Goal: Task Accomplishment & Management: Complete application form

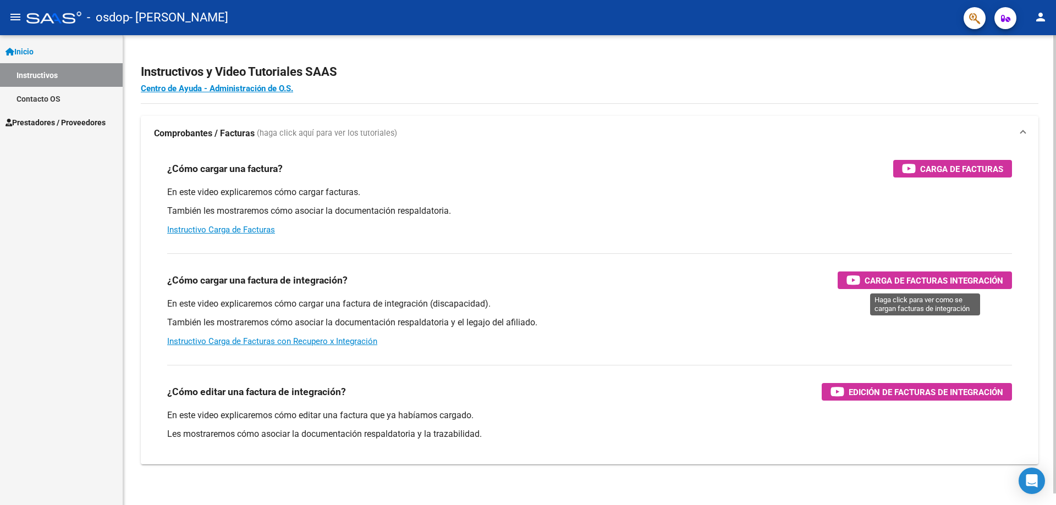
scroll to position [12, 0]
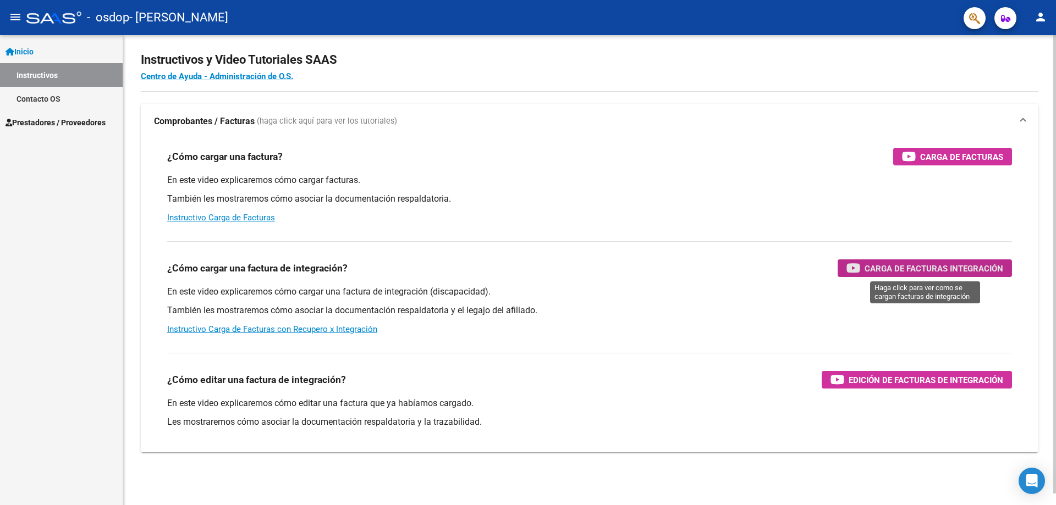
click at [908, 267] on span "Carga de Facturas Integración" at bounding box center [933, 269] width 139 height 14
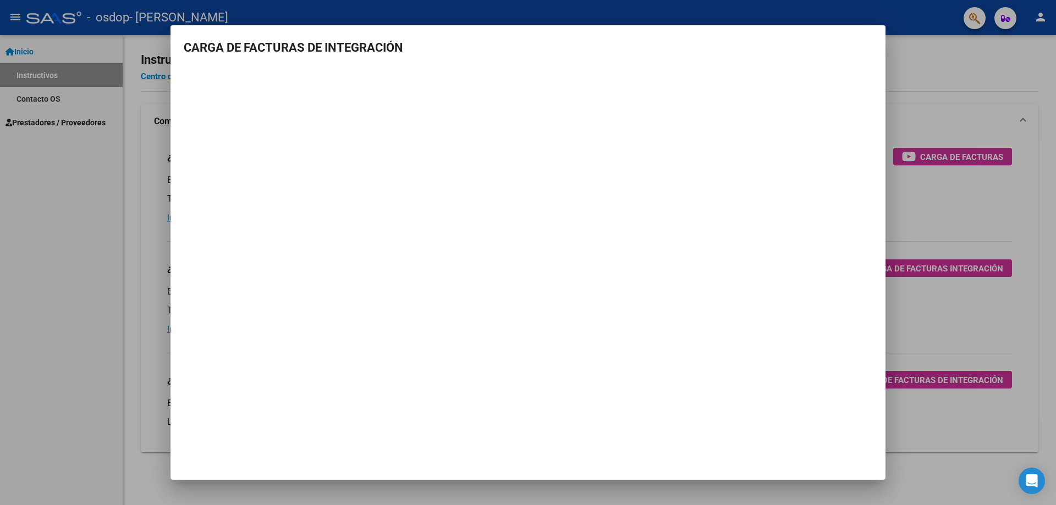
click at [524, 388] on mat-dialog-container "CARGA DE FACTURAS DE INTEGRACIÓN" at bounding box center [527, 252] width 715 height 455
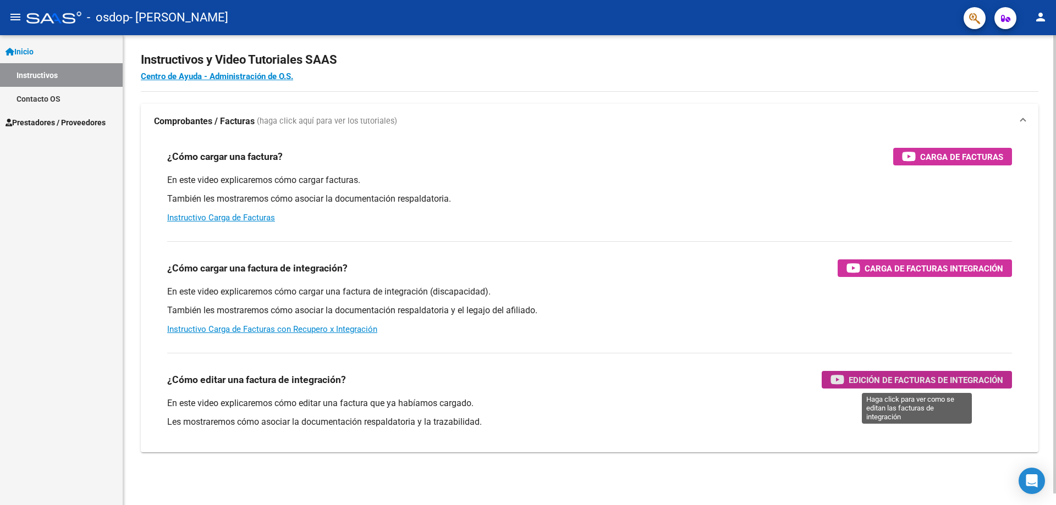
click at [901, 378] on span "Edición de Facturas de integración" at bounding box center [925, 380] width 155 height 14
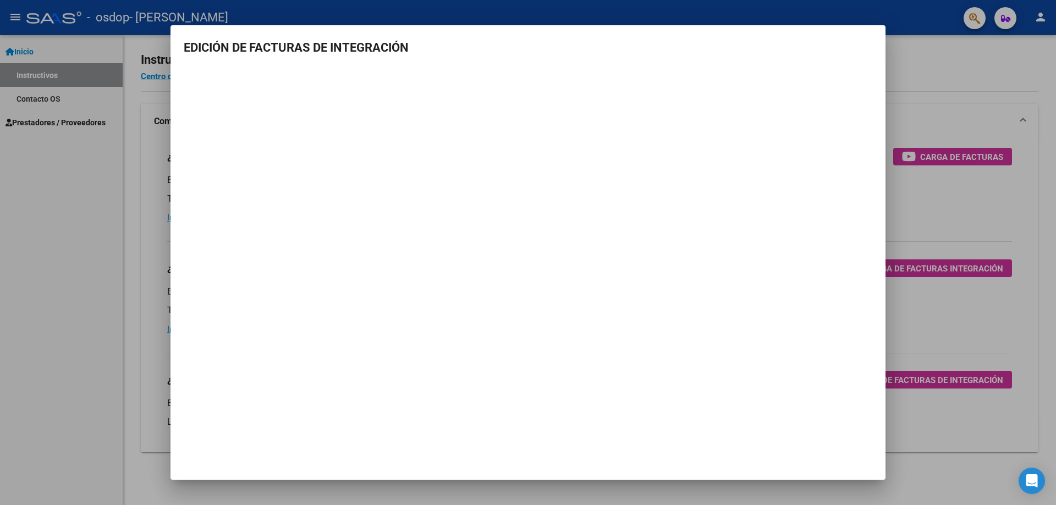
drag, startPoint x: 382, startPoint y: 410, endPoint x: 305, endPoint y: 378, distance: 82.6
click at [305, 378] on mat-dialog-container "EDICIÓN DE FACTURAS DE INTEGRACIÓN" at bounding box center [527, 252] width 715 height 455
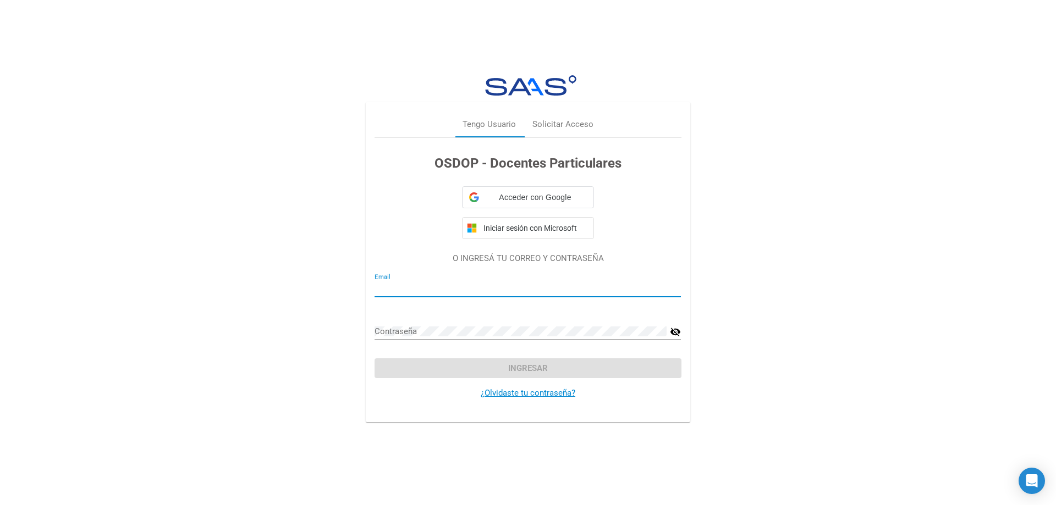
type input "[EMAIL_ADDRESS][DOMAIN_NAME]"
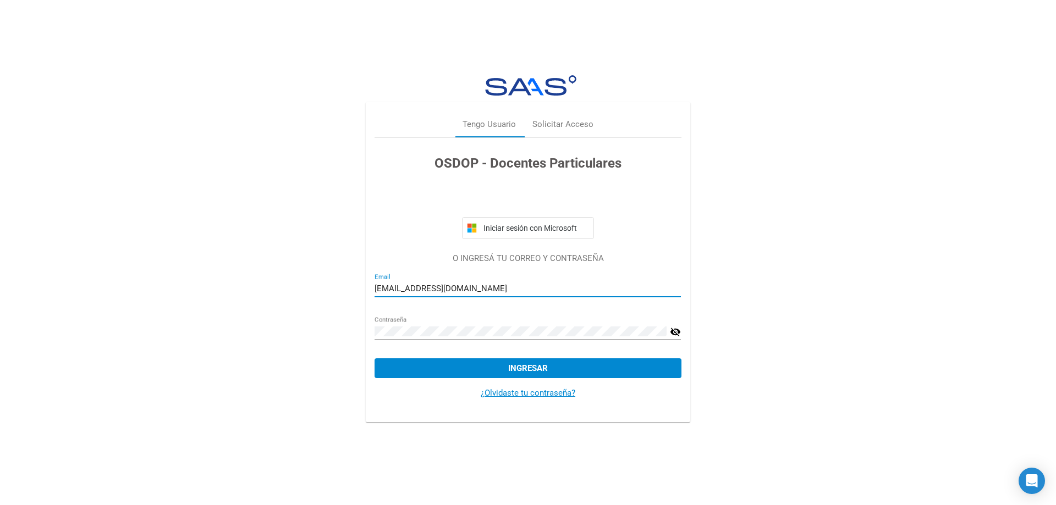
click at [515, 365] on span "Ingresar" at bounding box center [528, 368] width 40 height 10
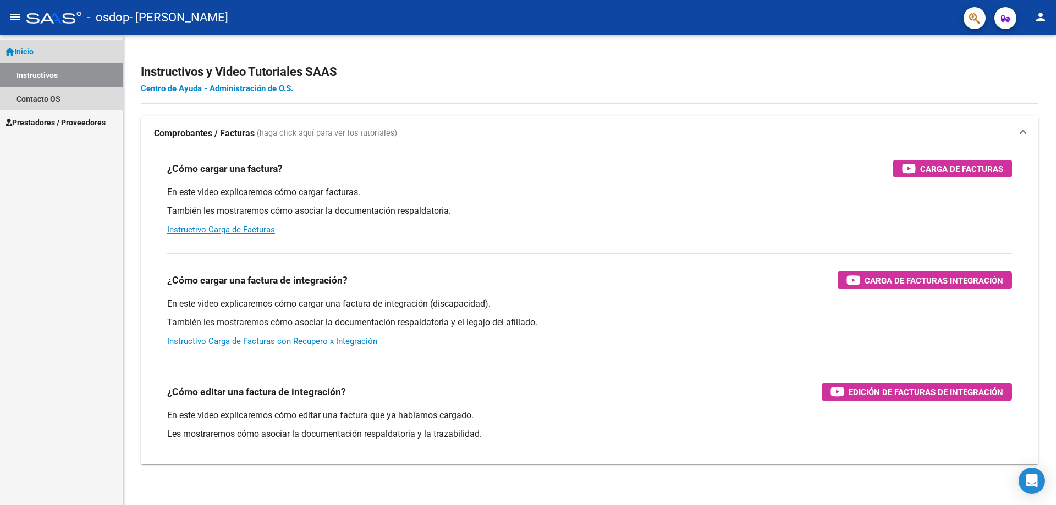
click at [23, 47] on span "Inicio" at bounding box center [19, 52] width 28 height 12
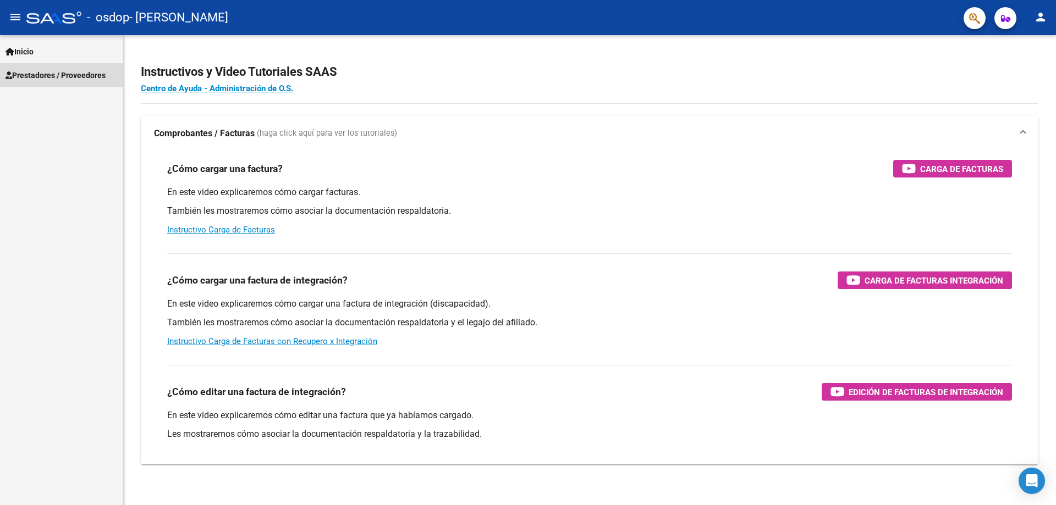
click at [44, 73] on span "Prestadores / Proveedores" at bounding box center [55, 75] width 100 height 12
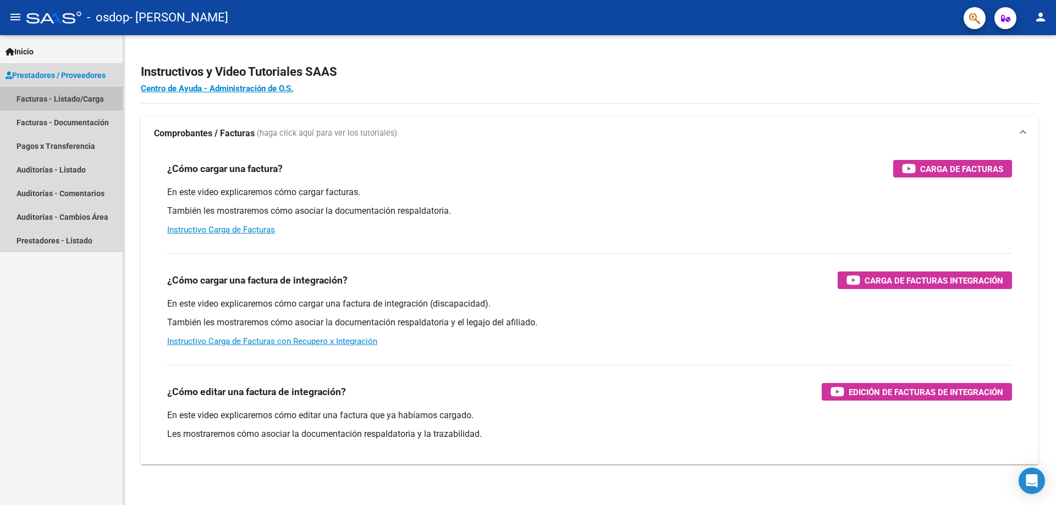
click at [65, 97] on link "Facturas - Listado/Carga" at bounding box center [61, 99] width 123 height 24
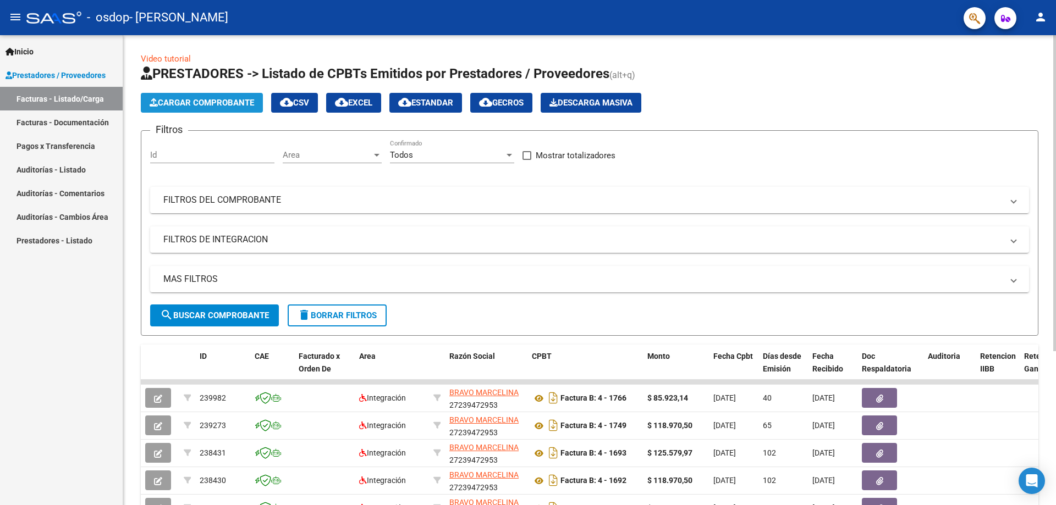
click at [193, 102] on span "Cargar Comprobante" at bounding box center [202, 103] width 104 height 10
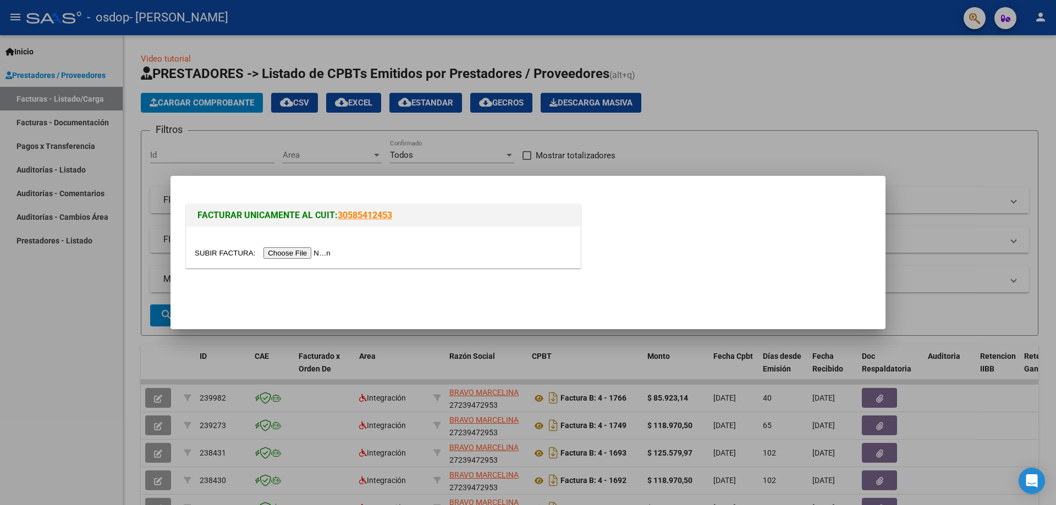
click at [288, 254] on input "file" at bounding box center [264, 253] width 139 height 12
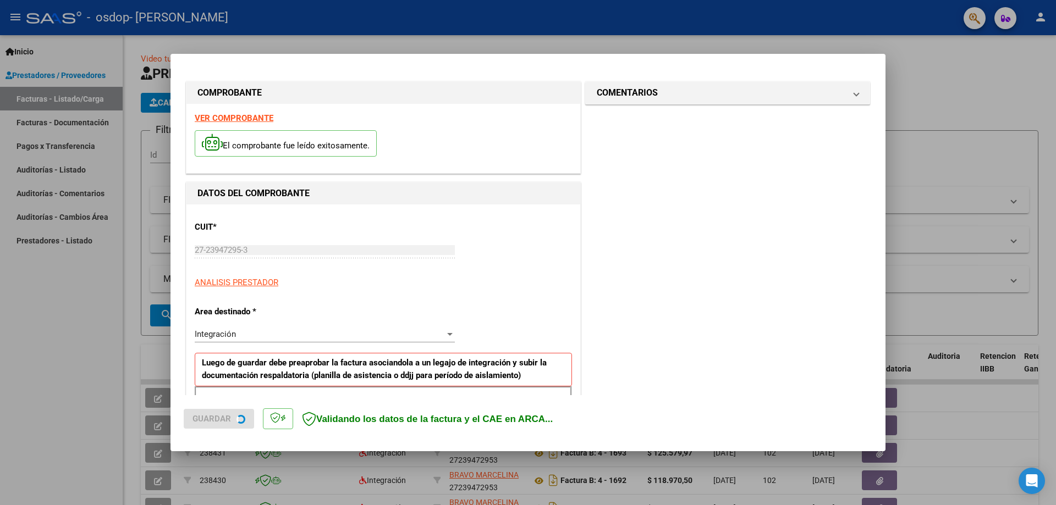
scroll to position [198, 0]
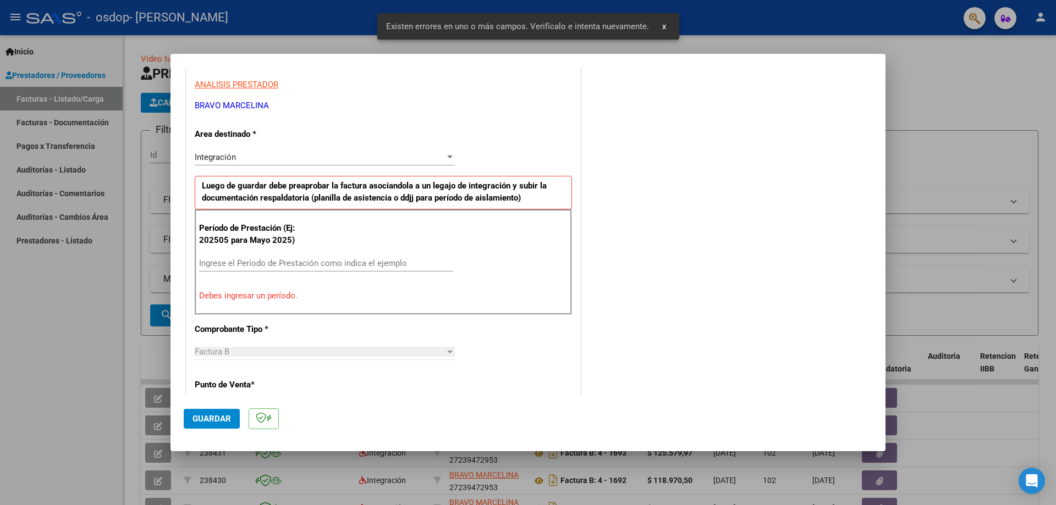
click at [447, 157] on div at bounding box center [449, 157] width 5 height 3
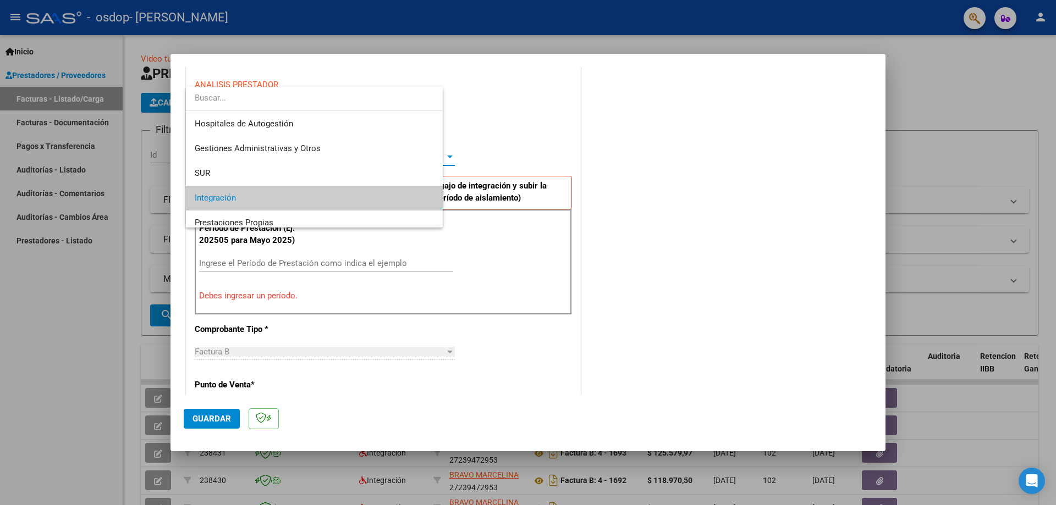
scroll to position [41, 0]
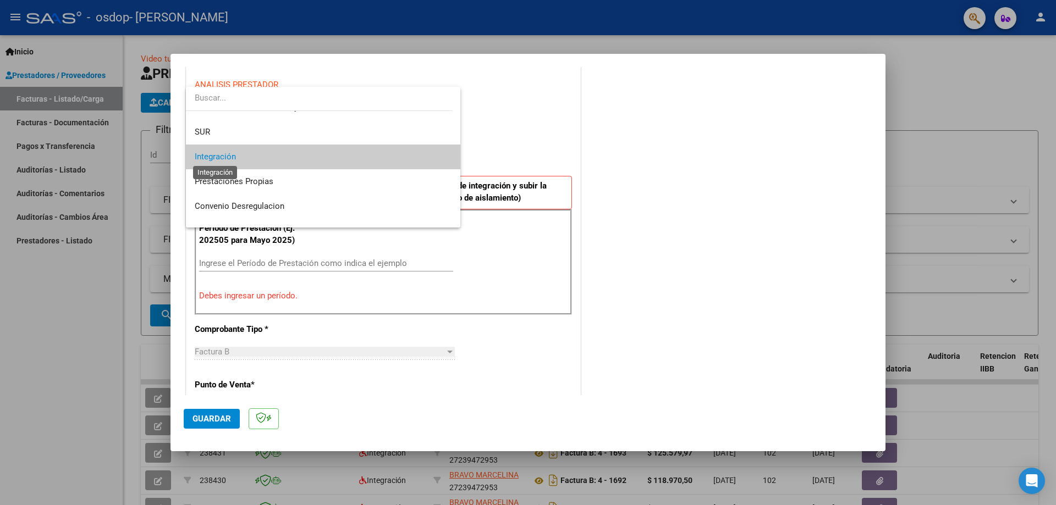
click at [223, 155] on span "Integración" at bounding box center [215, 157] width 41 height 10
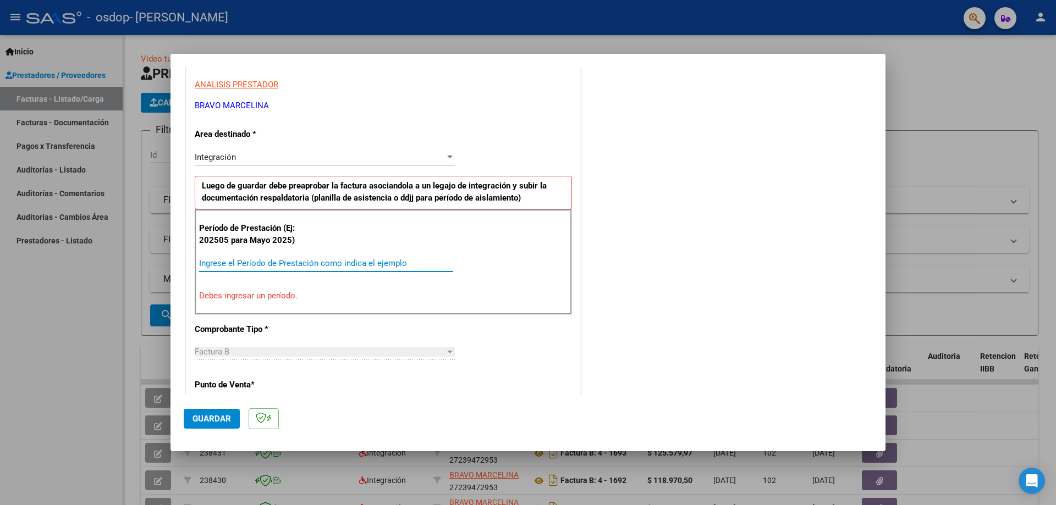
click at [201, 263] on input "Ingrese el Período de Prestación como indica el ejemplo" at bounding box center [326, 263] width 254 height 10
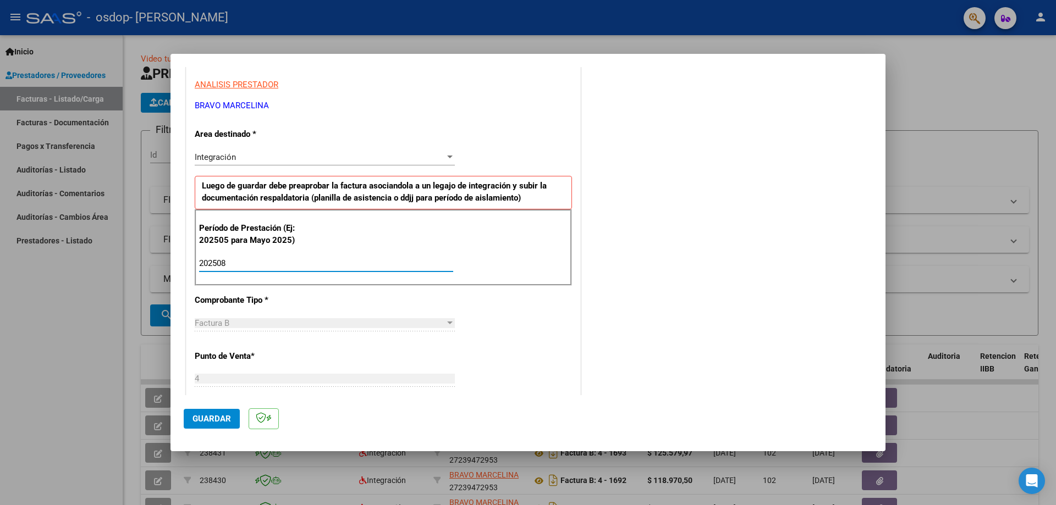
type input "202508"
click at [217, 421] on span "Guardar" at bounding box center [211, 419] width 38 height 10
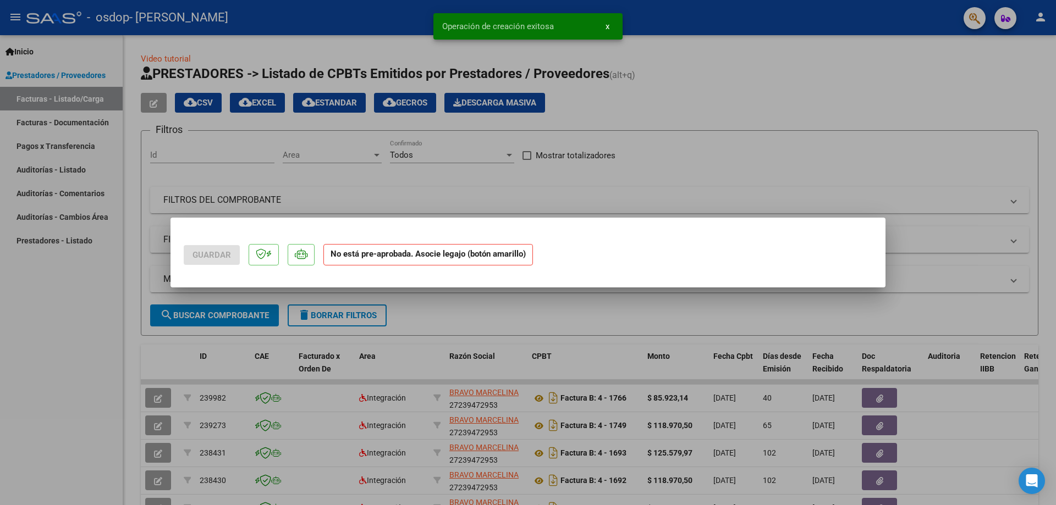
scroll to position [0, 0]
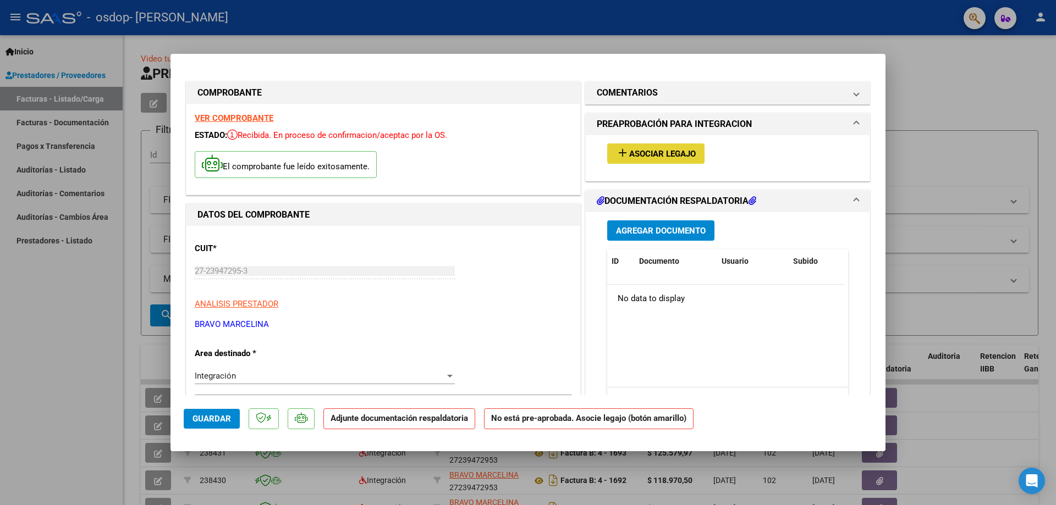
click at [646, 150] on span "Asociar Legajo" at bounding box center [662, 154] width 67 height 10
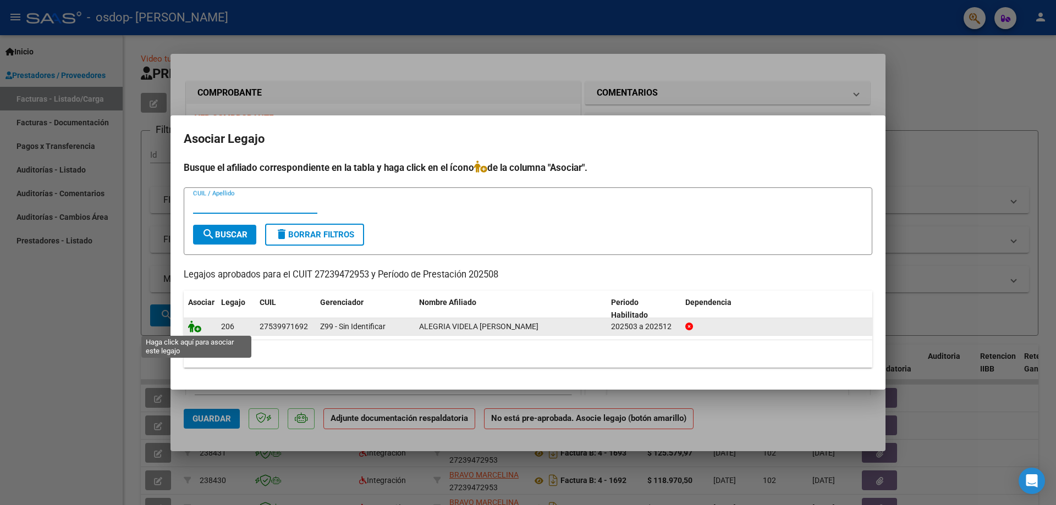
click at [198, 327] on icon at bounding box center [194, 327] width 13 height 12
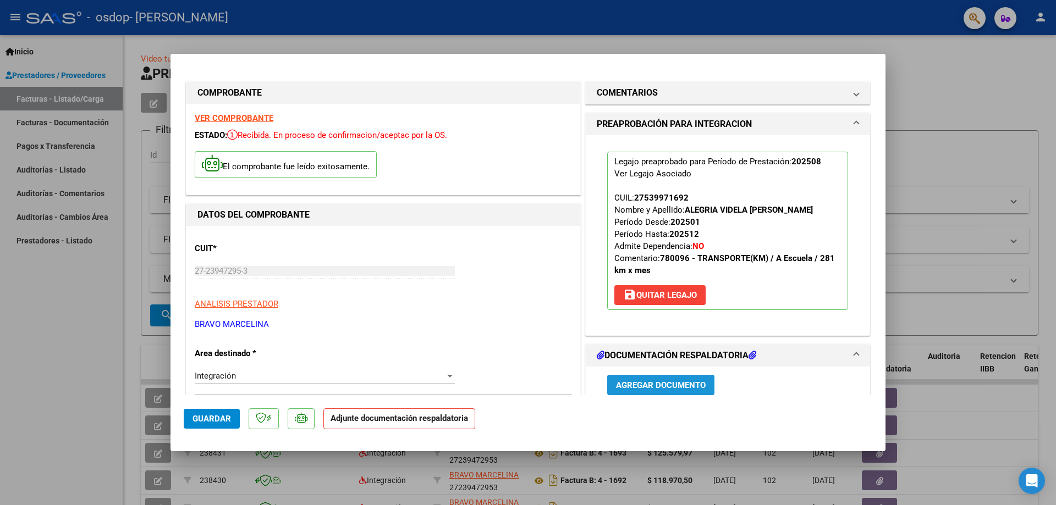
click at [661, 383] on span "Agregar Documento" at bounding box center [661, 386] width 90 height 10
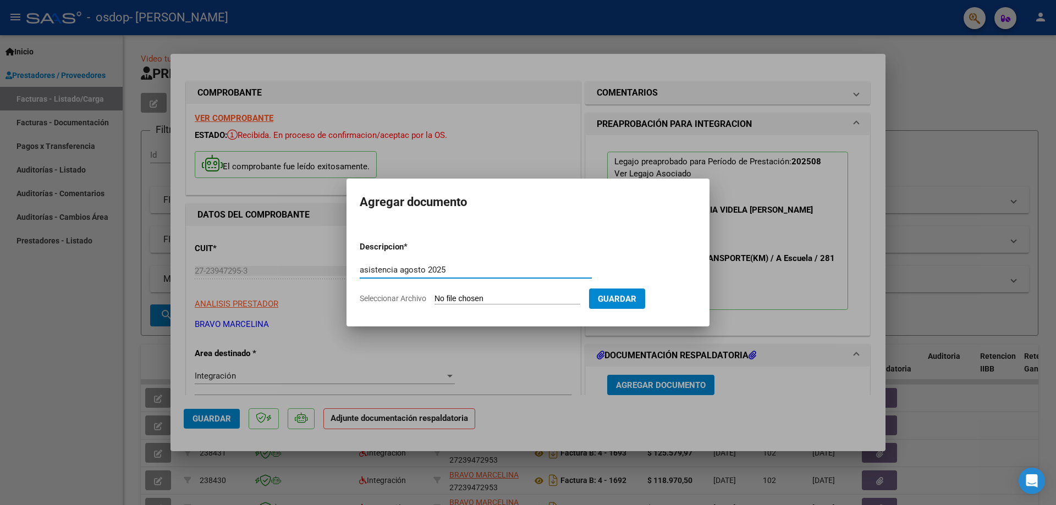
type input "asistencia agosto 2025"
click at [512, 300] on input "Seleccionar Archivo" at bounding box center [507, 299] width 146 height 10
type input "C:\fakepath\asistencia [DATE] videla alegrai.pdf"
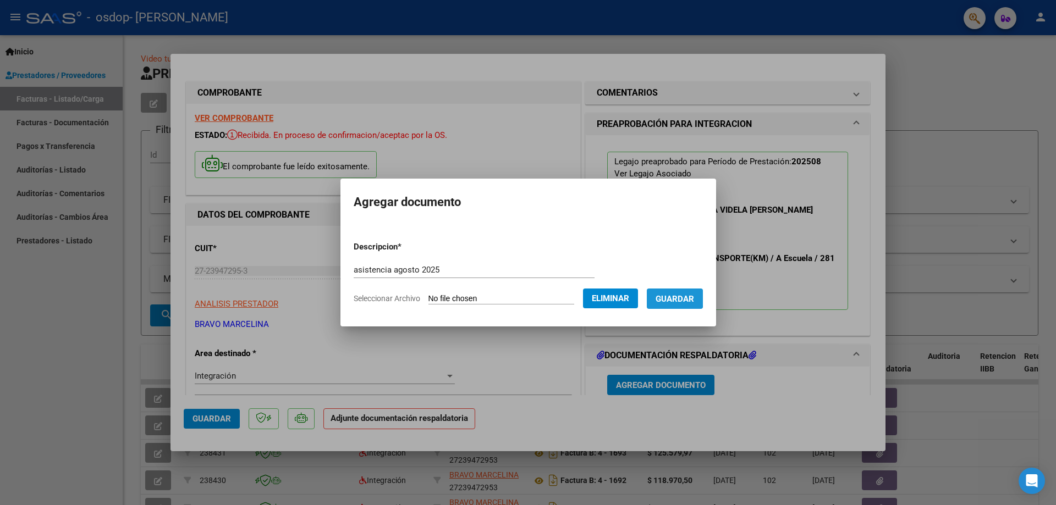
click at [680, 296] on span "Guardar" at bounding box center [674, 299] width 38 height 10
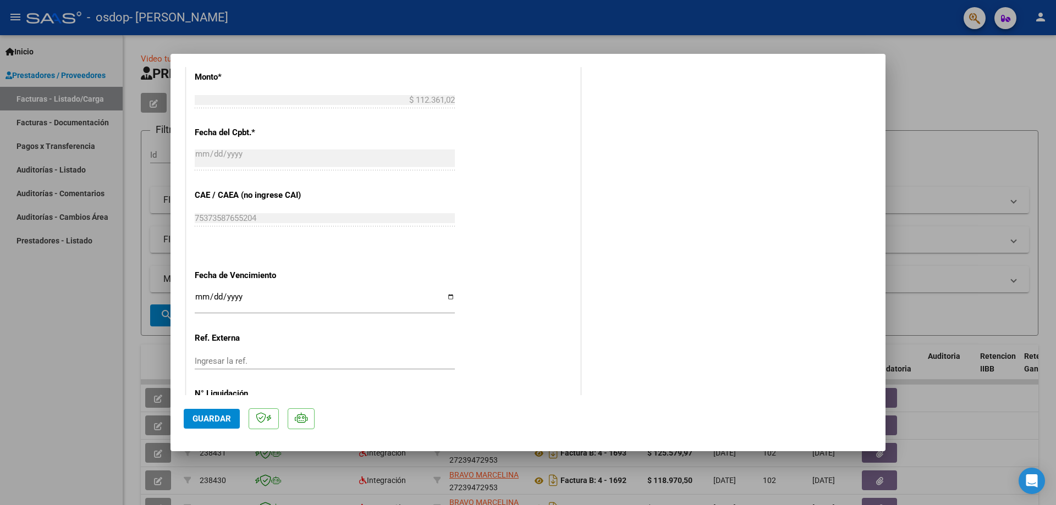
scroll to position [656, 0]
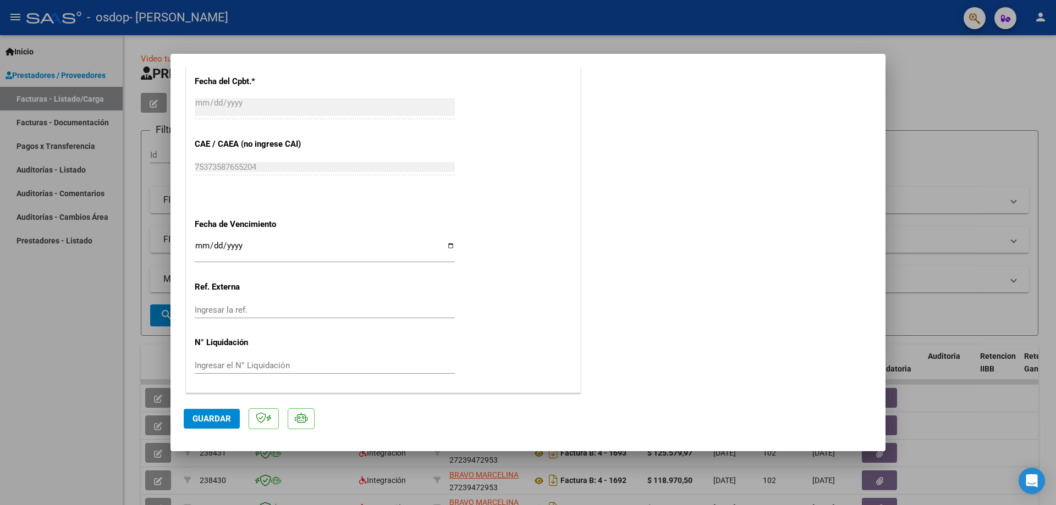
click at [204, 420] on span "Guardar" at bounding box center [211, 419] width 38 height 10
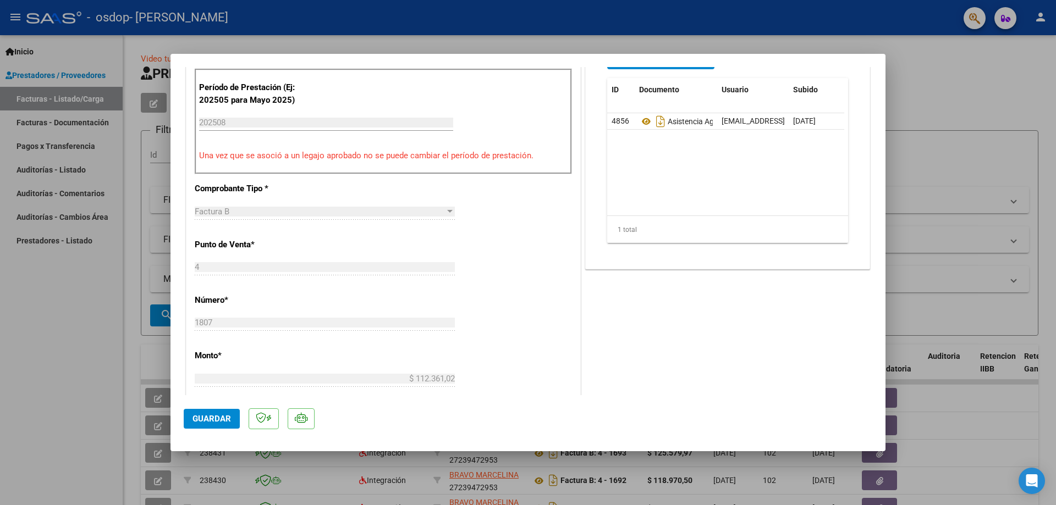
scroll to position [0, 0]
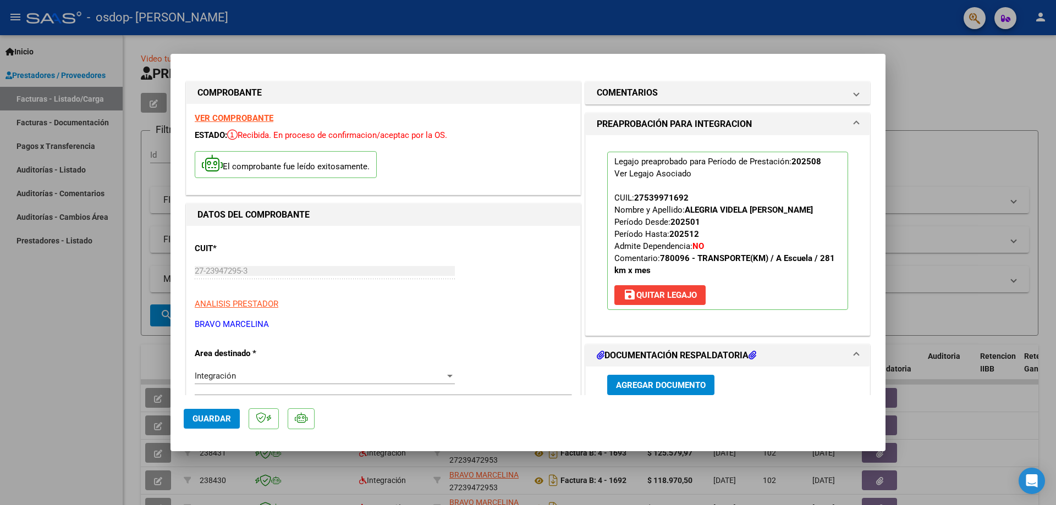
click at [951, 91] on div at bounding box center [528, 252] width 1056 height 505
